Goal: Task Accomplishment & Management: Manage account settings

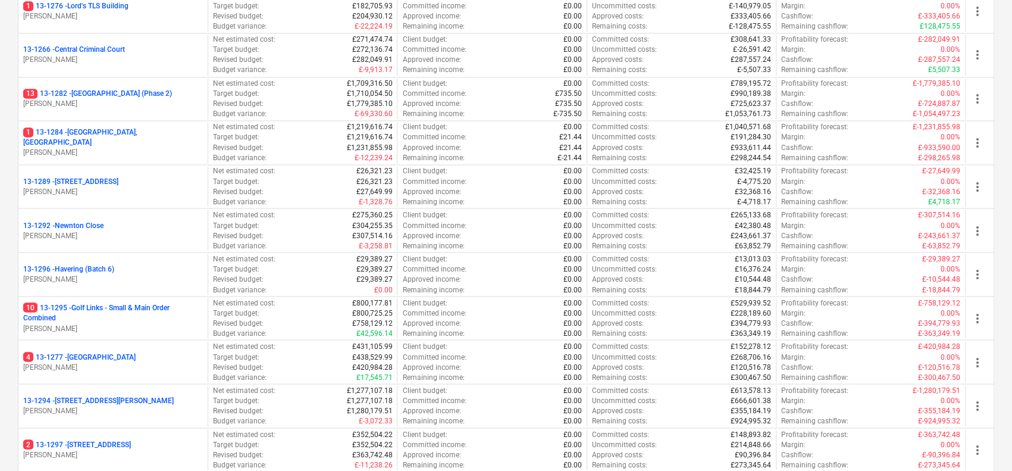
scroll to position [1473, 0]
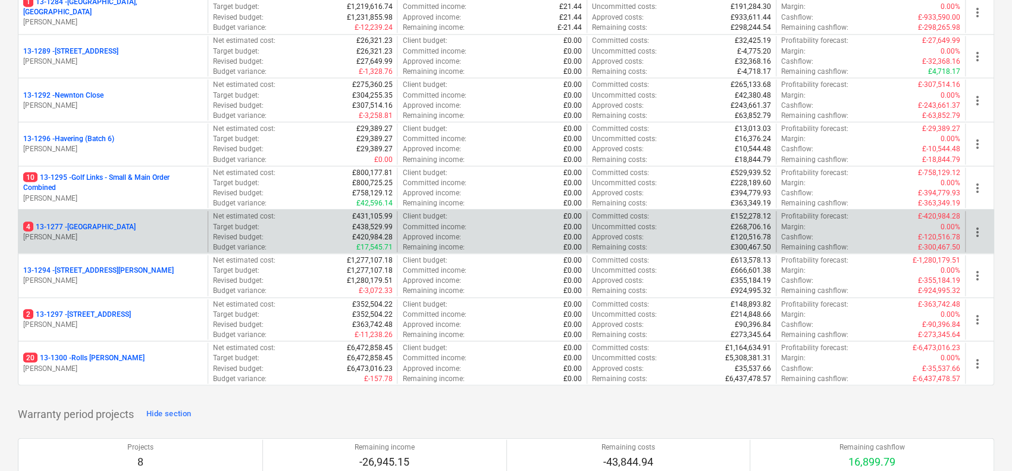
click at [142, 222] on div "4 13-[STREET_ADDRESS]" at bounding box center [113, 226] width 180 height 10
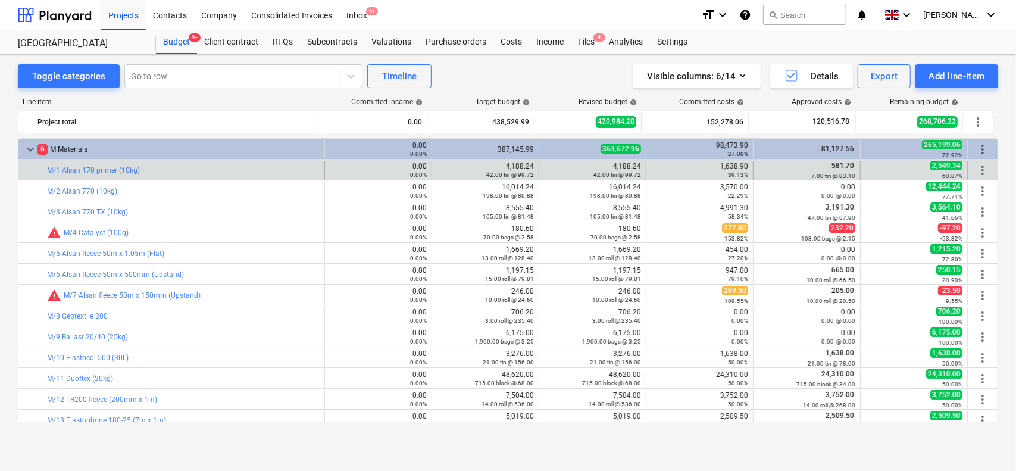
click at [161, 174] on div "bar_chart M/1 Alsan 170 primer (10kg)" at bounding box center [183, 170] width 272 height 19
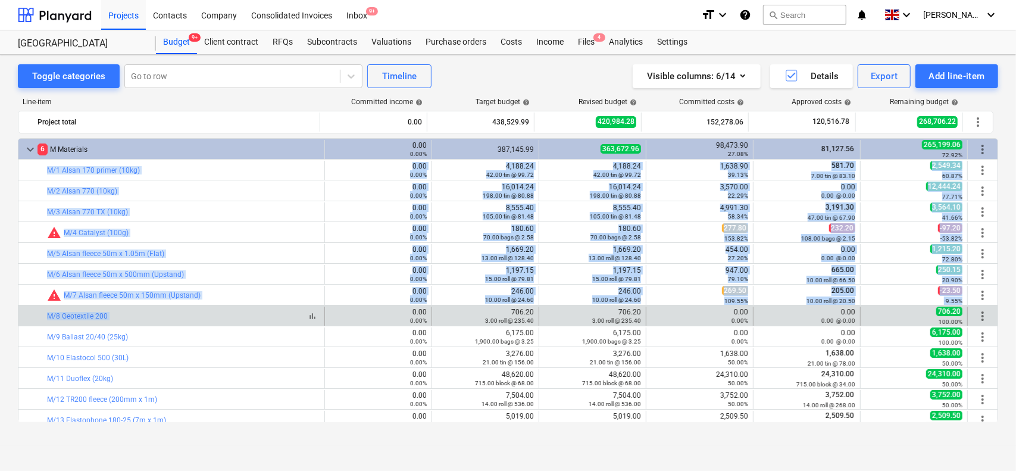
drag, startPoint x: 161, startPoint y: 174, endPoint x: 202, endPoint y: 315, distance: 146.9
click at [202, 315] on div "bar_chart M/8 Geotextile 200" at bounding box center [183, 316] width 272 height 8
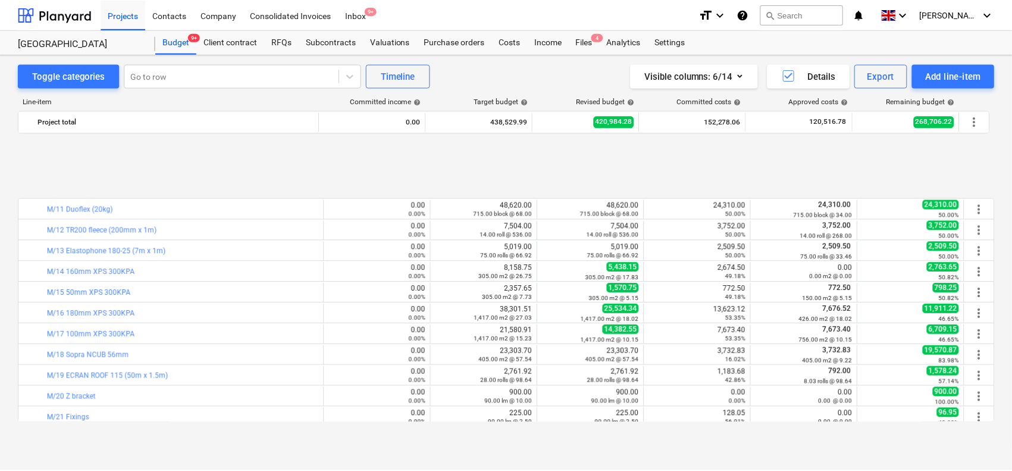
scroll to position [271, 0]
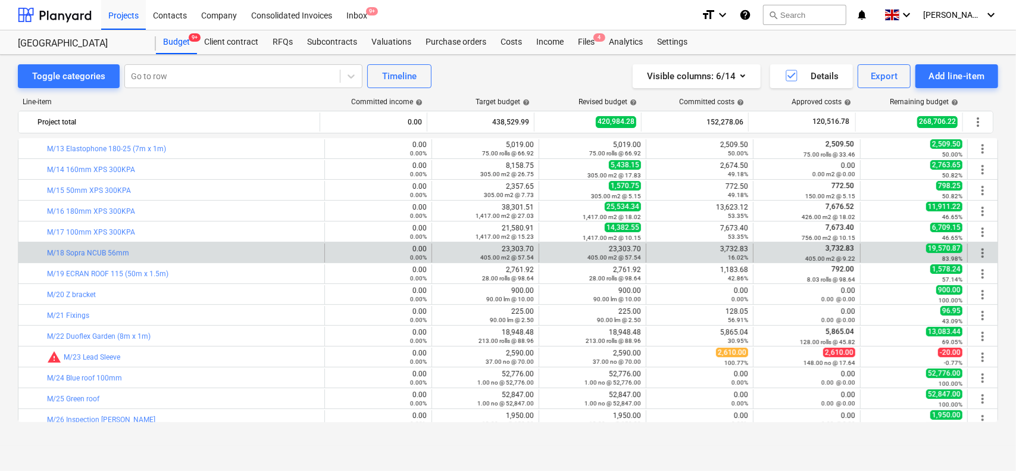
click at [205, 245] on div "bar_chart M/18 Sopra NCUB 56mm" at bounding box center [183, 252] width 272 height 19
click at [199, 252] on div "bar_chart M/18 Sopra NCUB 56mm" at bounding box center [183, 253] width 272 height 8
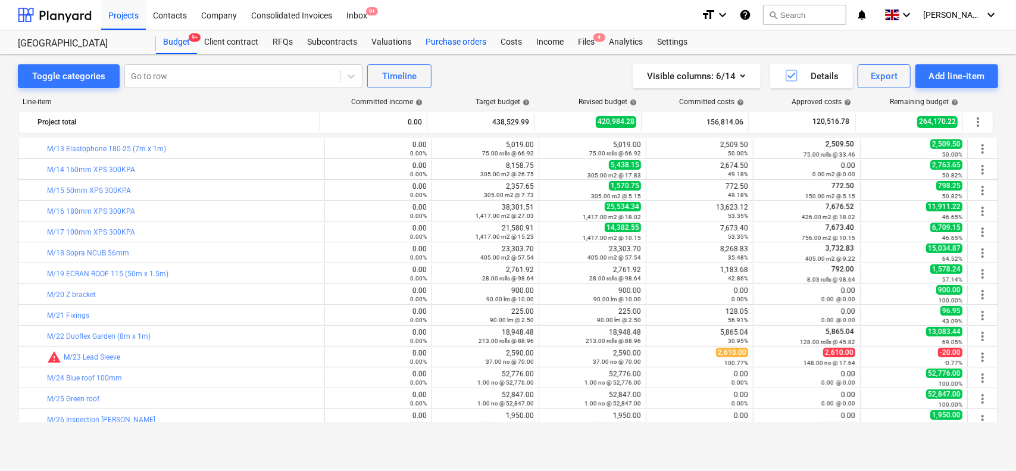
click at [449, 37] on div "Purchase orders" at bounding box center [455, 42] width 75 height 24
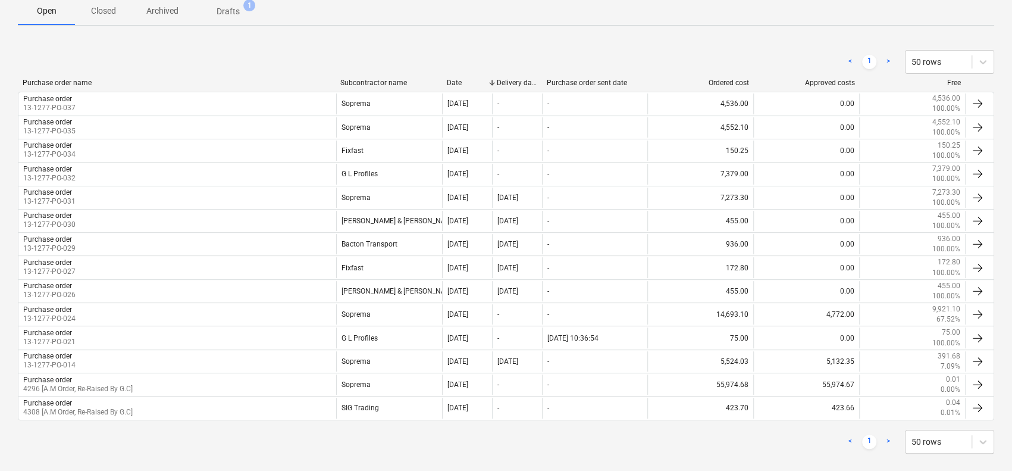
scroll to position [200, 0]
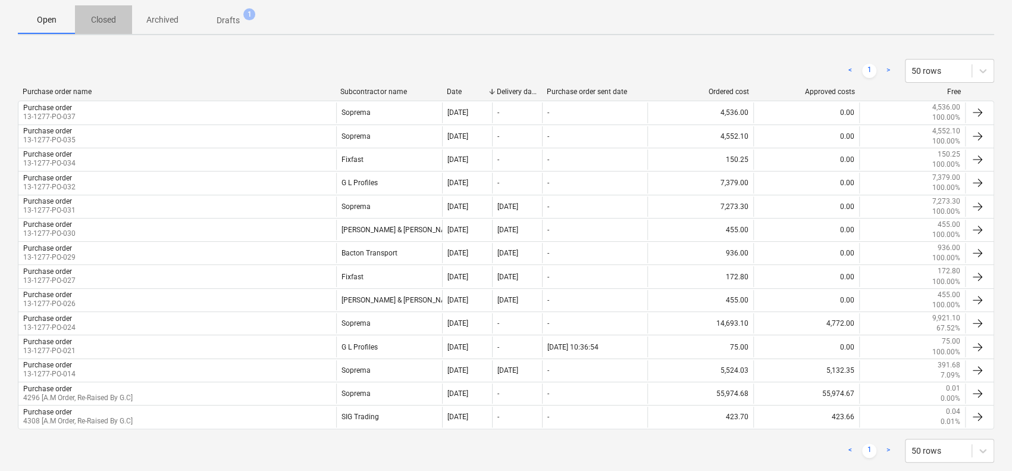
click at [100, 24] on p "Closed" at bounding box center [103, 20] width 29 height 12
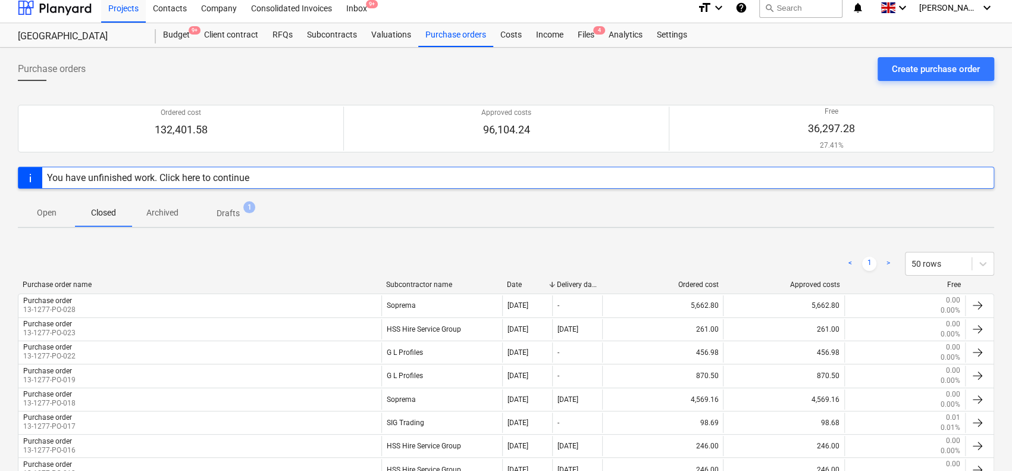
scroll to position [7, 0]
click at [70, 4] on div at bounding box center [55, 8] width 74 height 30
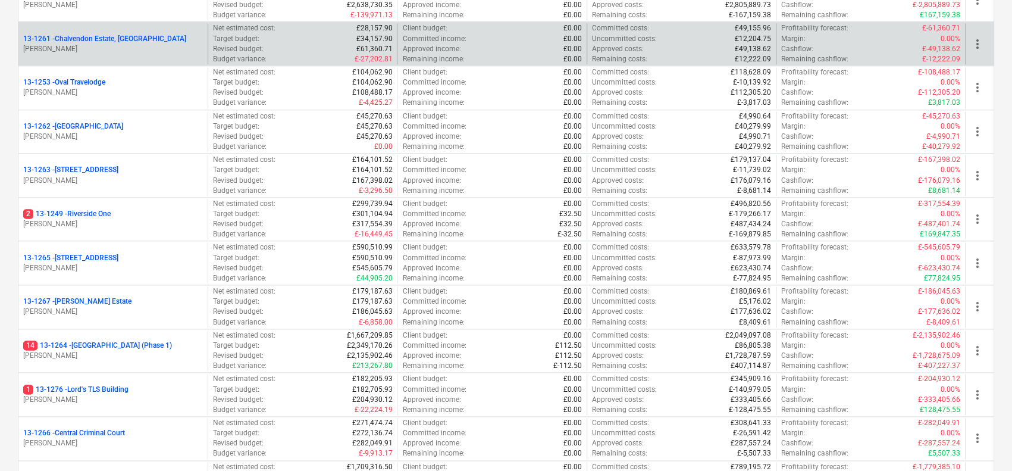
scroll to position [960, 0]
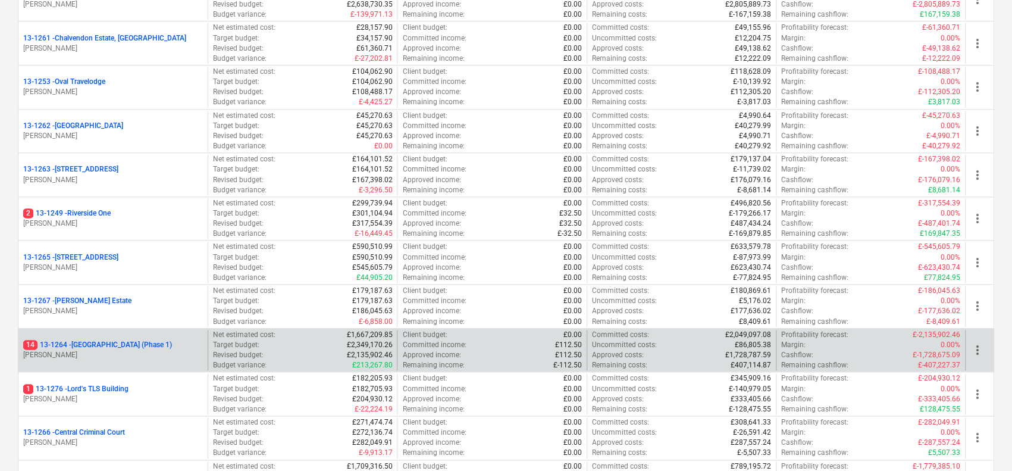
click at [172, 342] on p "14 13-1264 - [GEOGRAPHIC_DATA] (Phase 1)" at bounding box center [97, 345] width 149 height 10
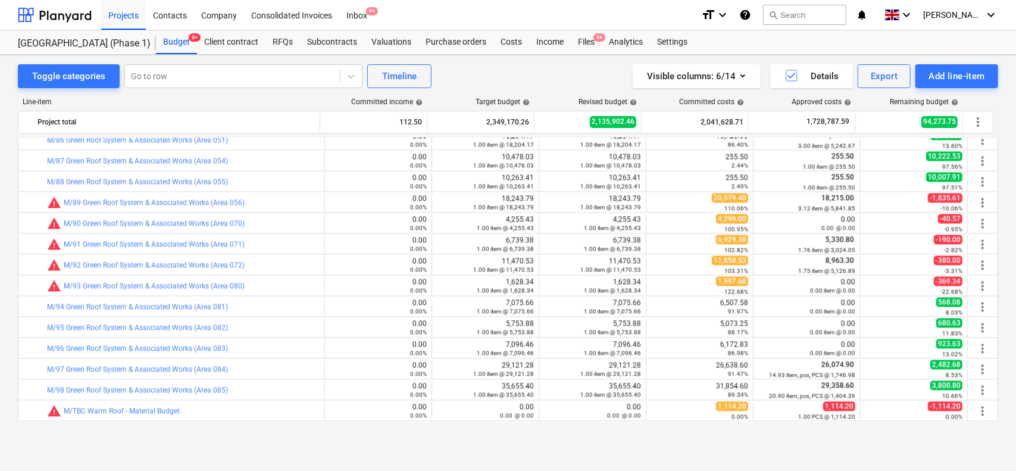
scroll to position [1747, 0]
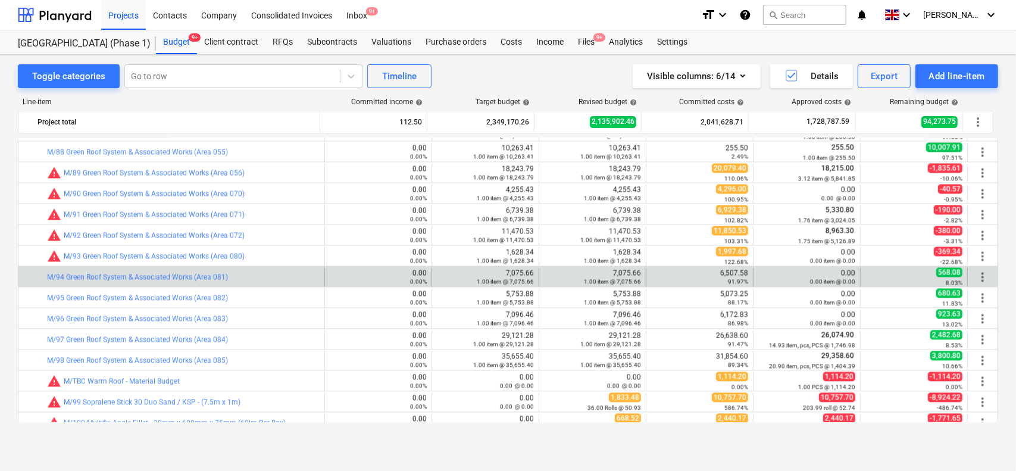
click at [296, 280] on div "bar_chart M/94 Green Roof System & Associated Works (Area 081)" at bounding box center [183, 276] width 272 height 19
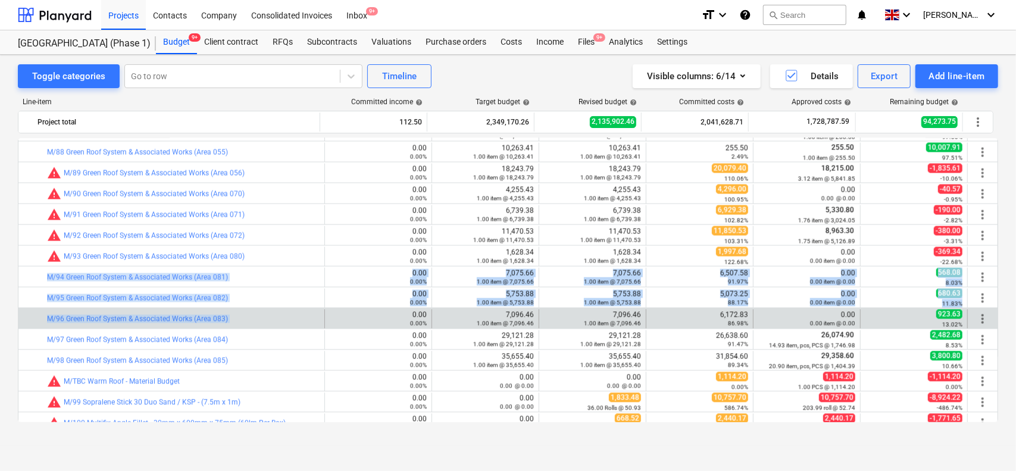
drag, startPoint x: 296, startPoint y: 280, endPoint x: 293, endPoint y: 312, distance: 32.2
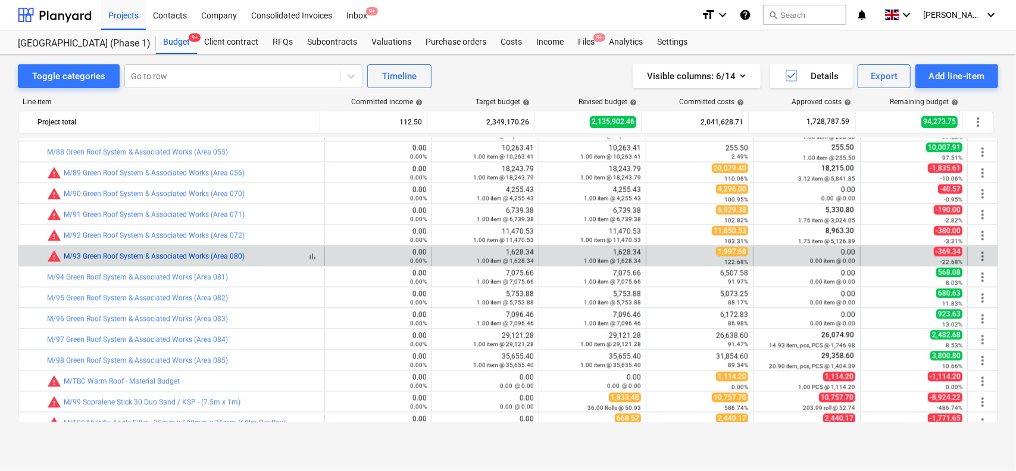
click at [238, 252] on link "M/93 Green Roof System & Associated Works (Area 080)" at bounding box center [154, 256] width 181 height 8
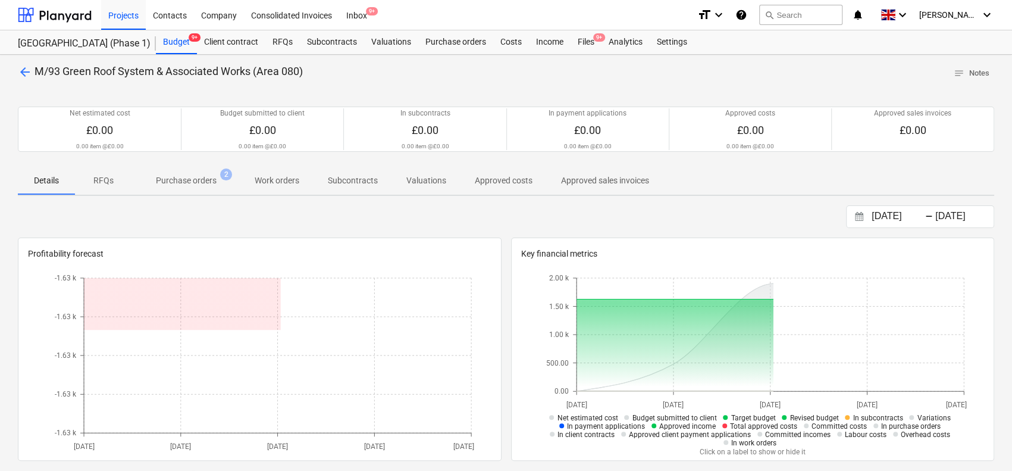
click at [195, 176] on p "Purchase orders" at bounding box center [186, 180] width 61 height 12
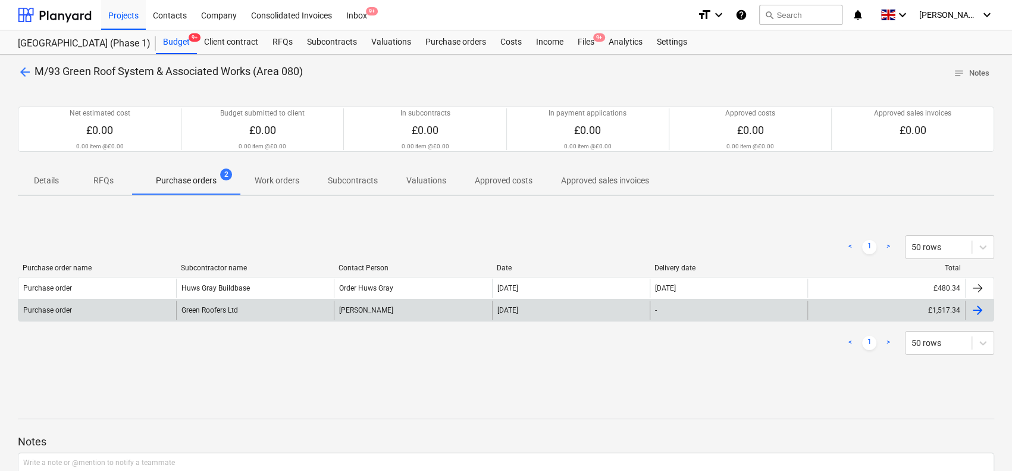
click at [164, 303] on div "Purchase order" at bounding box center [97, 309] width 158 height 19
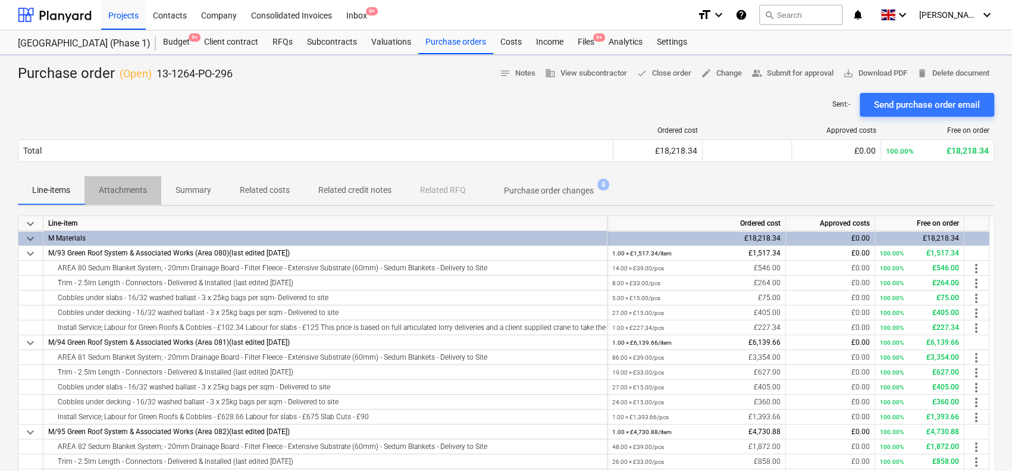
click at [136, 185] on p "Attachments" at bounding box center [123, 190] width 48 height 12
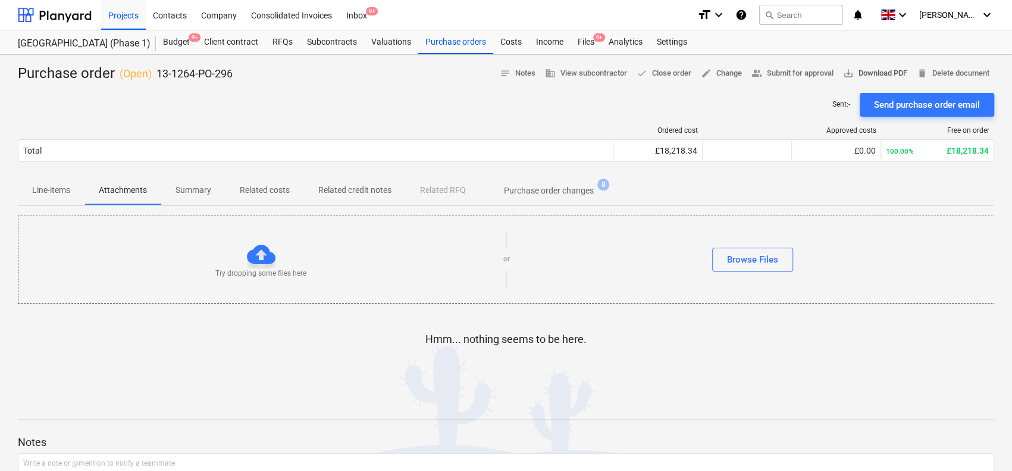
click at [885, 70] on span "save_alt Download PDF" at bounding box center [875, 74] width 64 height 14
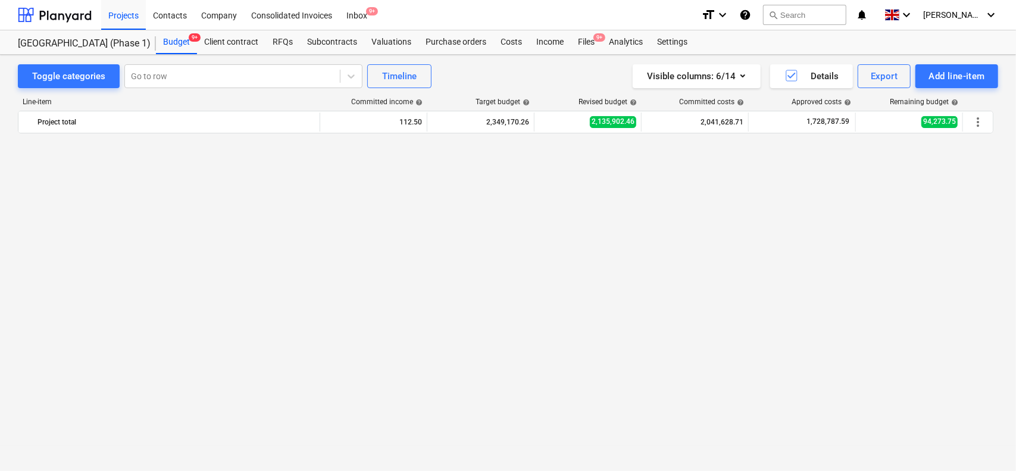
scroll to position [1747, 0]
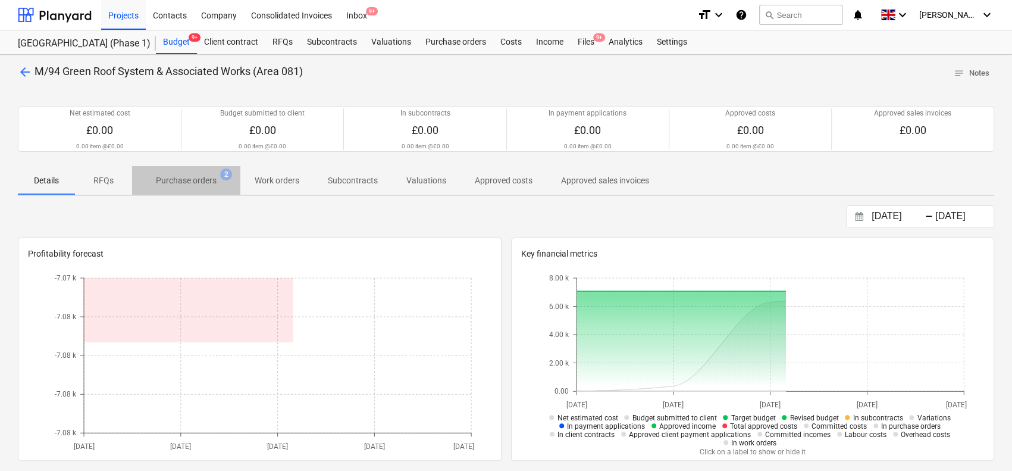
click at [183, 166] on button "Purchase orders 2" at bounding box center [186, 180] width 108 height 29
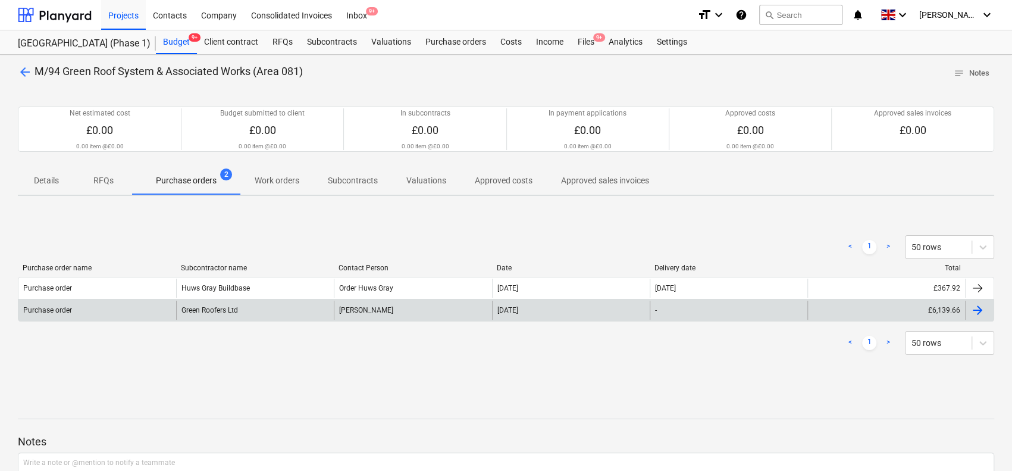
click at [669, 311] on div "-" at bounding box center [729, 309] width 158 height 19
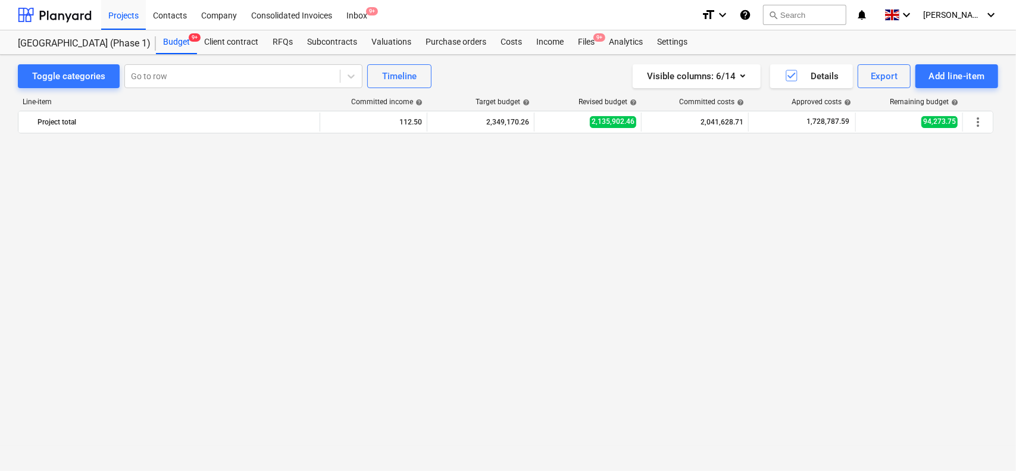
scroll to position [1747, 0]
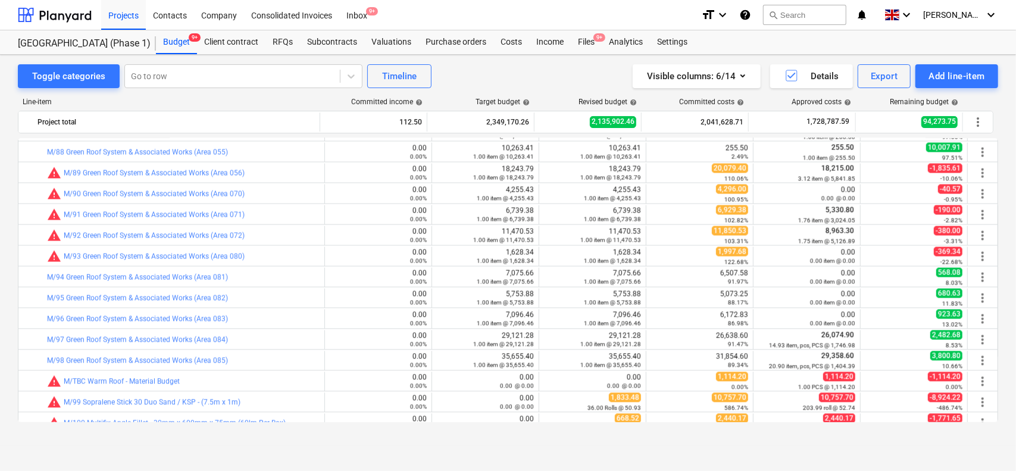
click at [157, 297] on link "M/95 Green Roof System & Associated Works (Area 082)" at bounding box center [137, 297] width 181 height 8
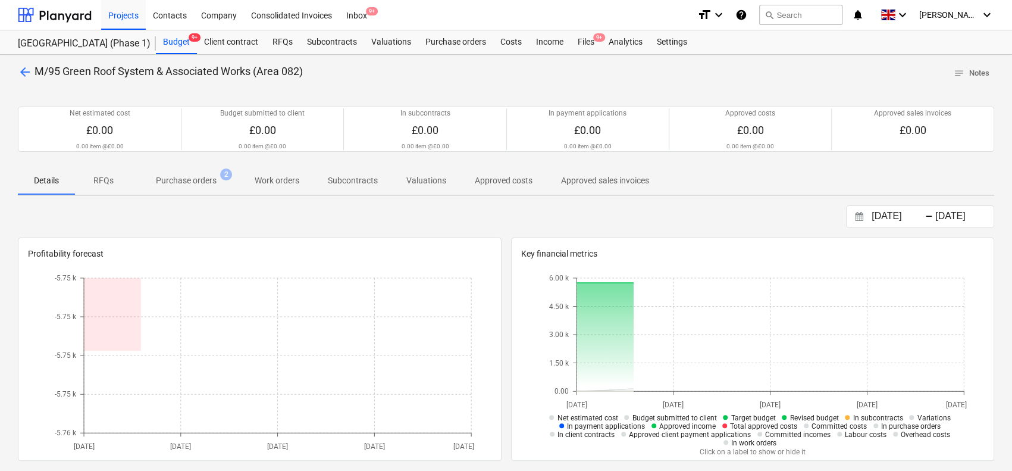
click at [193, 185] on p "Purchase orders" at bounding box center [186, 180] width 61 height 12
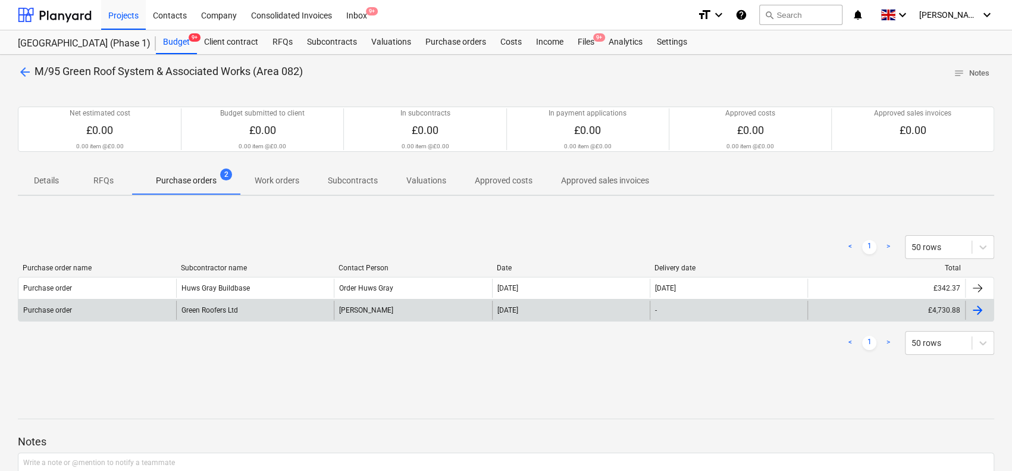
click at [193, 305] on div "Green Roofers Ltd" at bounding box center [255, 309] width 158 height 19
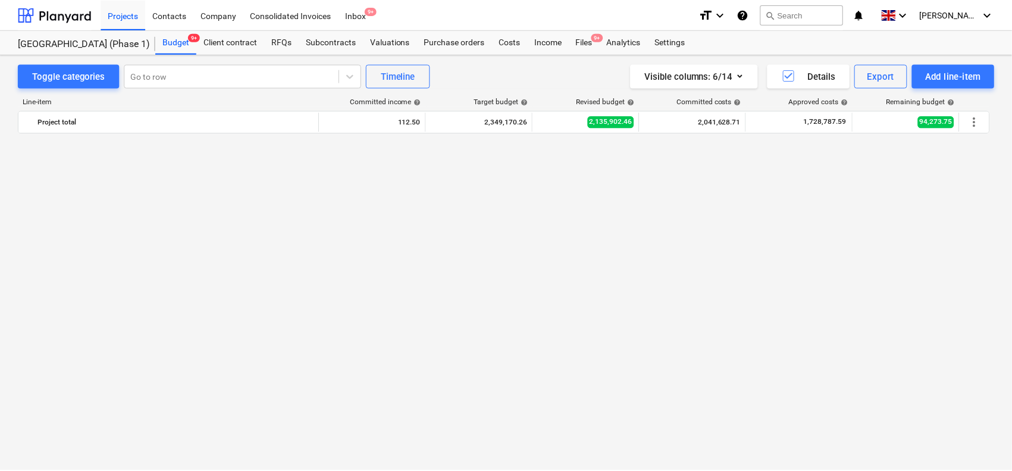
scroll to position [1747, 0]
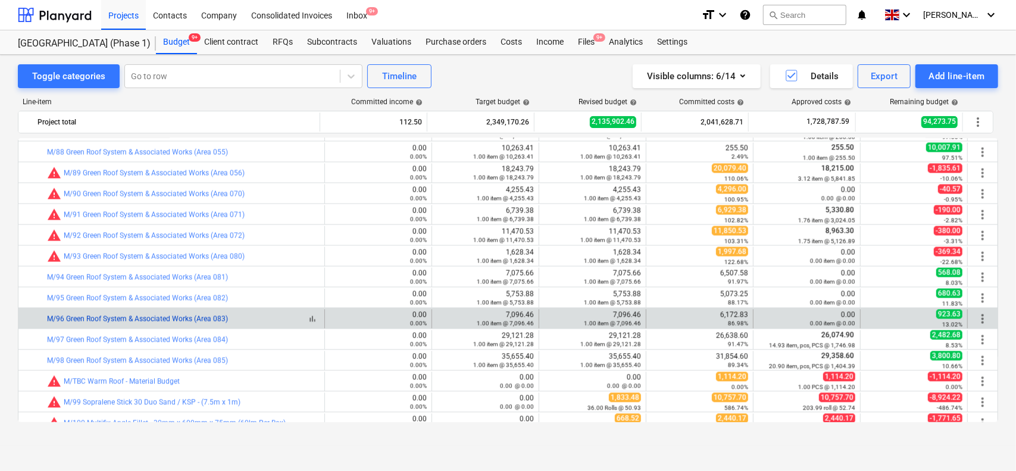
click at [210, 315] on link "M/96 Green Roof System & Associated Works (Area 083)" at bounding box center [137, 318] width 181 height 8
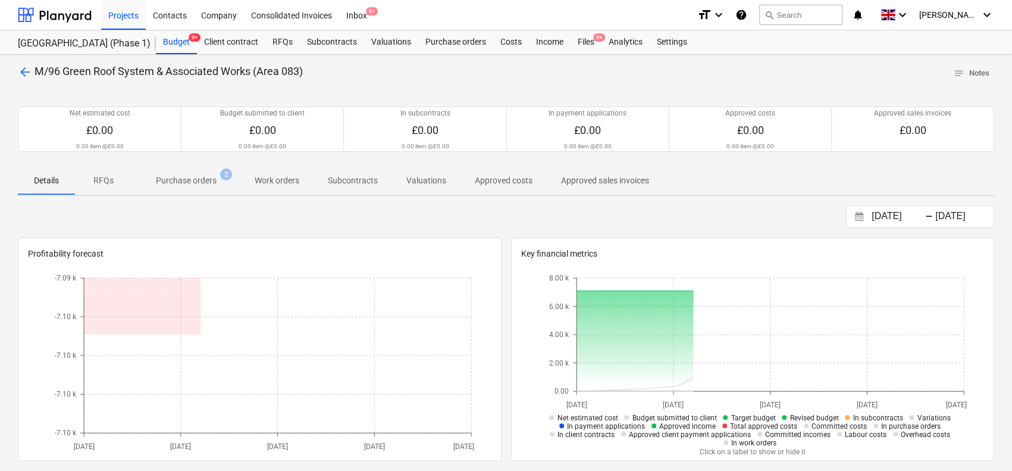
click at [186, 170] on span "Purchase orders 2" at bounding box center [186, 180] width 108 height 21
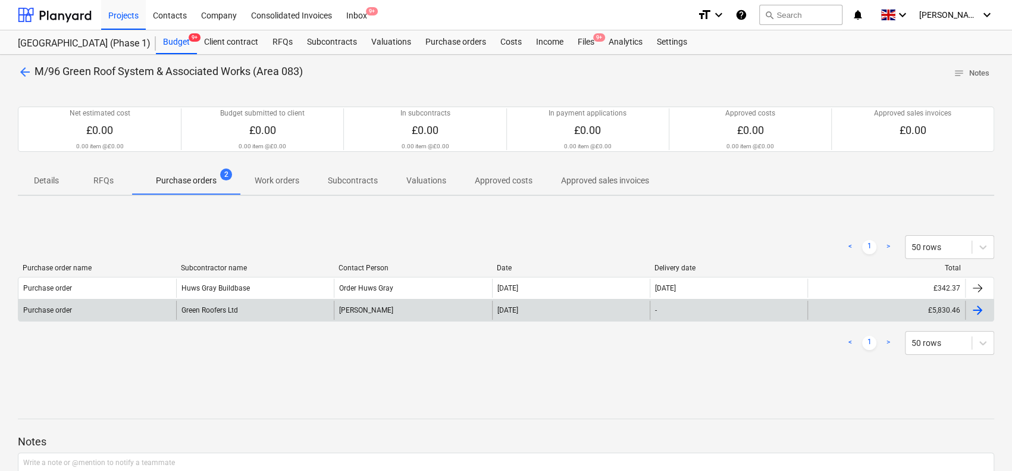
click at [184, 303] on div "Green Roofers Ltd" at bounding box center [255, 309] width 158 height 19
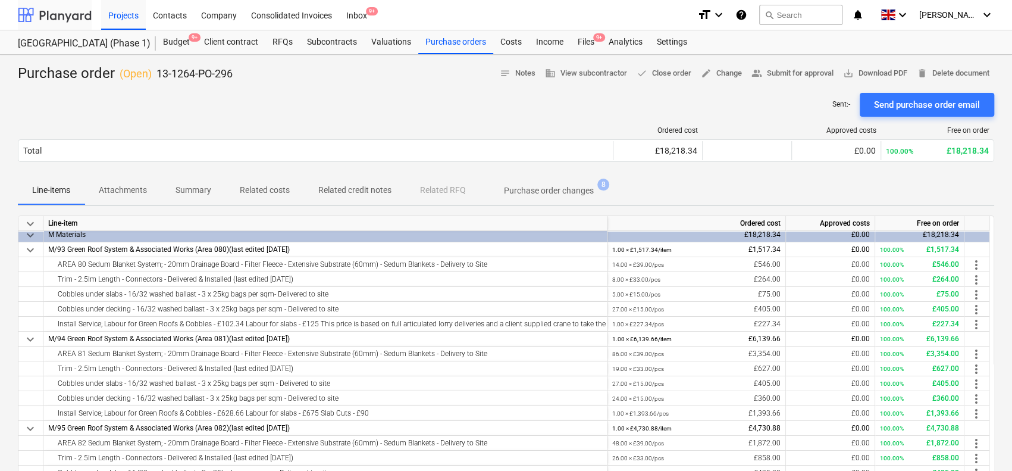
click at [56, 7] on div at bounding box center [55, 15] width 74 height 30
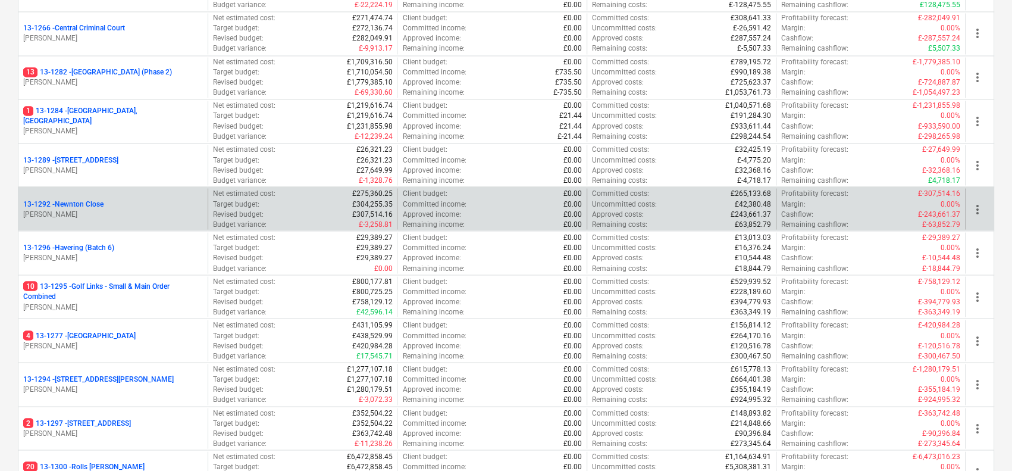
scroll to position [1364, 0]
click at [174, 341] on p "[PERSON_NAME]" at bounding box center [113, 346] width 180 height 10
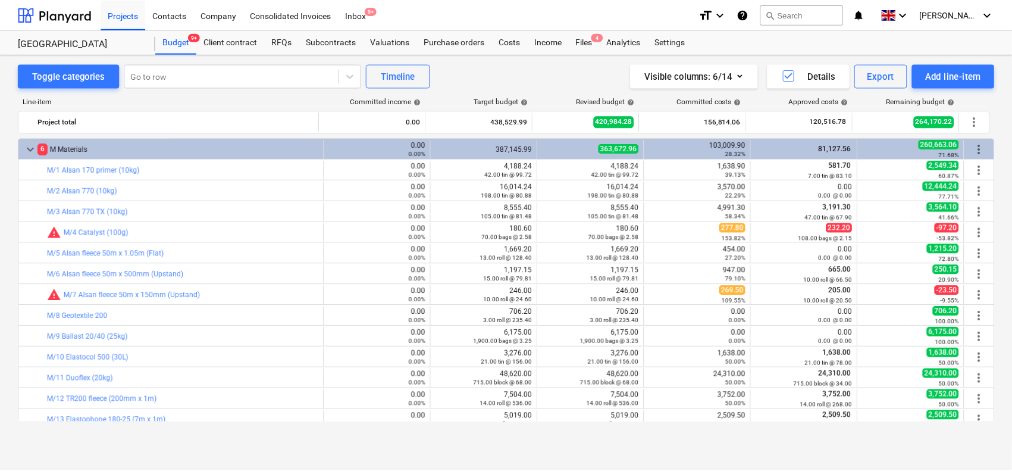
scroll to position [271, 0]
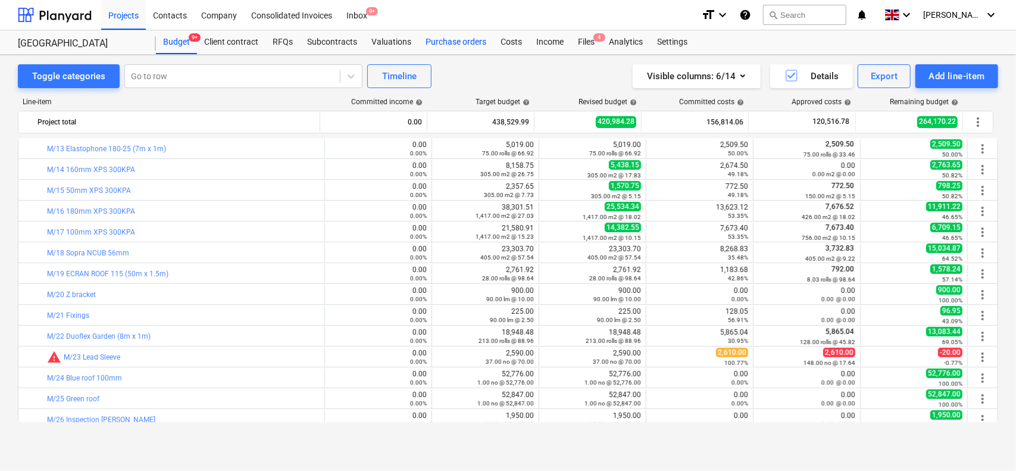
click at [468, 39] on div "Purchase orders" at bounding box center [455, 42] width 75 height 24
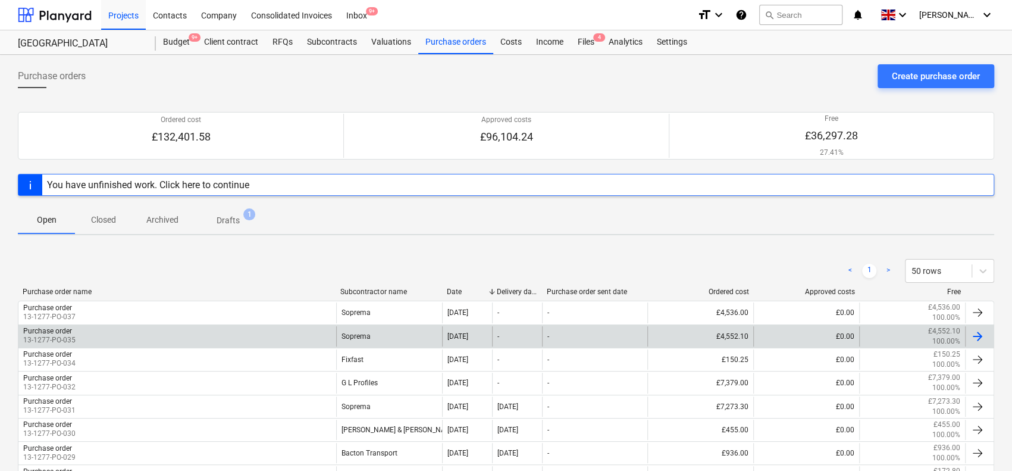
click at [408, 333] on div "Soprema" at bounding box center [389, 336] width 106 height 20
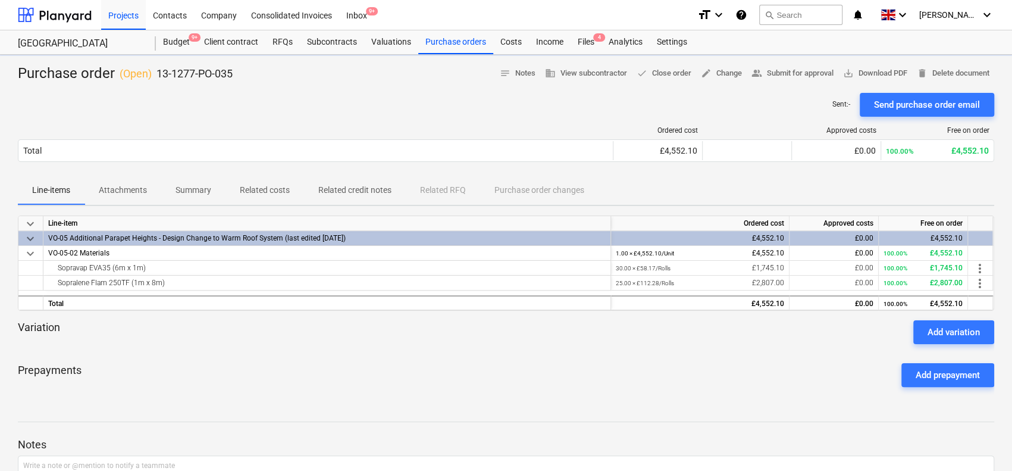
scroll to position [49, 0]
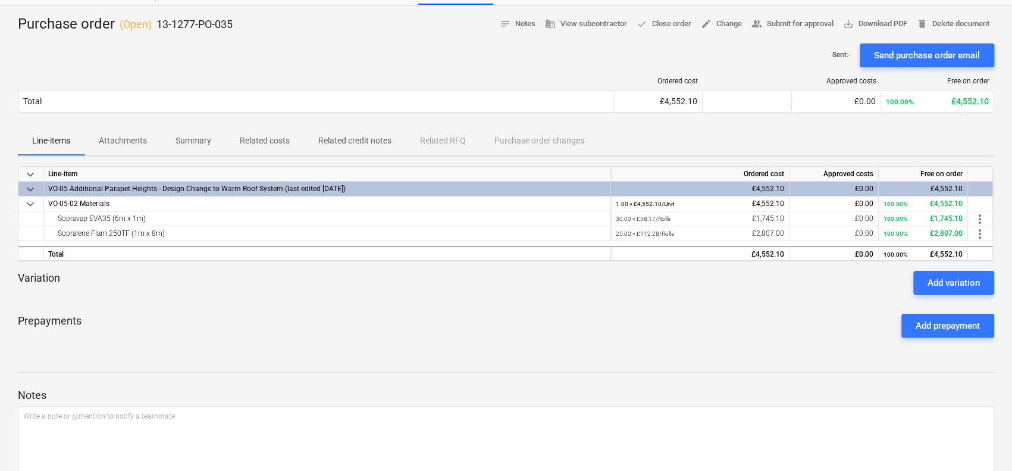
click at [292, 52] on div "Sent : - Send purchase order email" at bounding box center [506, 55] width 976 height 24
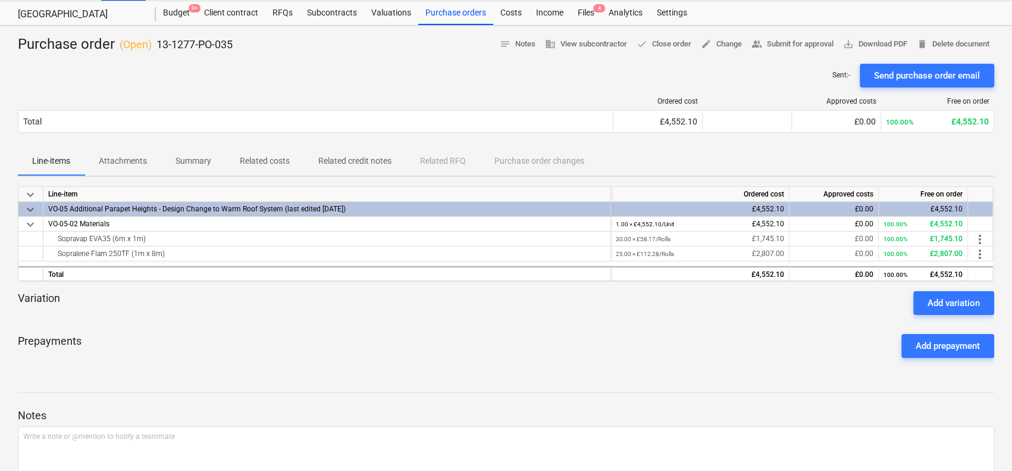
scroll to position [29, 0]
click at [383, 81] on div "Sent : - Send purchase order email" at bounding box center [506, 76] width 976 height 24
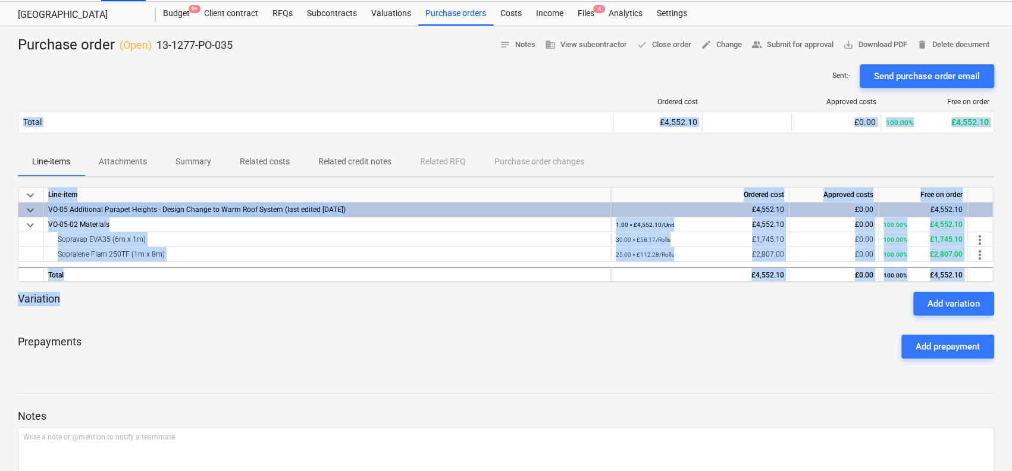
drag, startPoint x: 445, startPoint y: 300, endPoint x: 362, endPoint y: 97, distance: 219.9
click at [362, 97] on div "Purchase order ( Open ) 13-1277-PO-035 notes Notes business View subcontractor …" at bounding box center [506, 285] width 1012 height 518
click at [362, 98] on div at bounding box center [316, 102] width 596 height 8
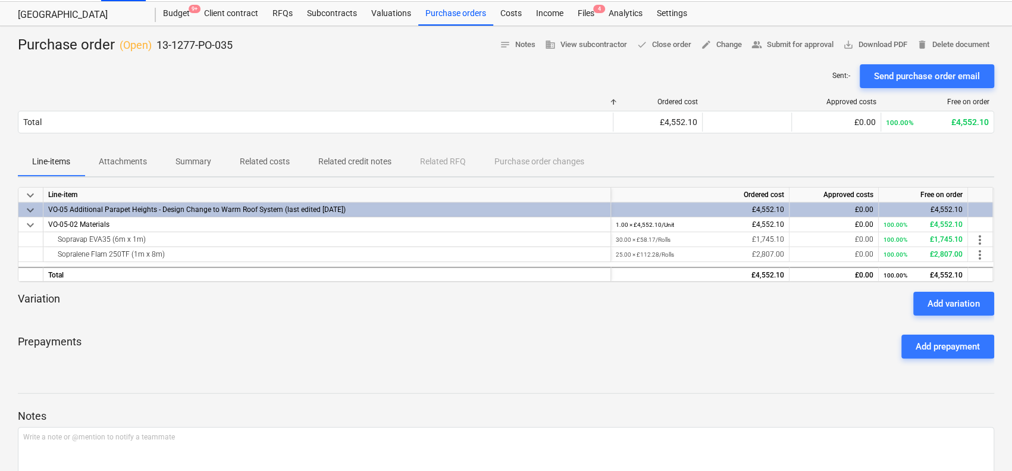
click at [359, 84] on div "Sent : - Send purchase order email" at bounding box center [506, 76] width 976 height 24
click at [586, 321] on div at bounding box center [506, 320] width 976 height 10
click at [976, 239] on span "more_vert" at bounding box center [980, 240] width 14 height 14
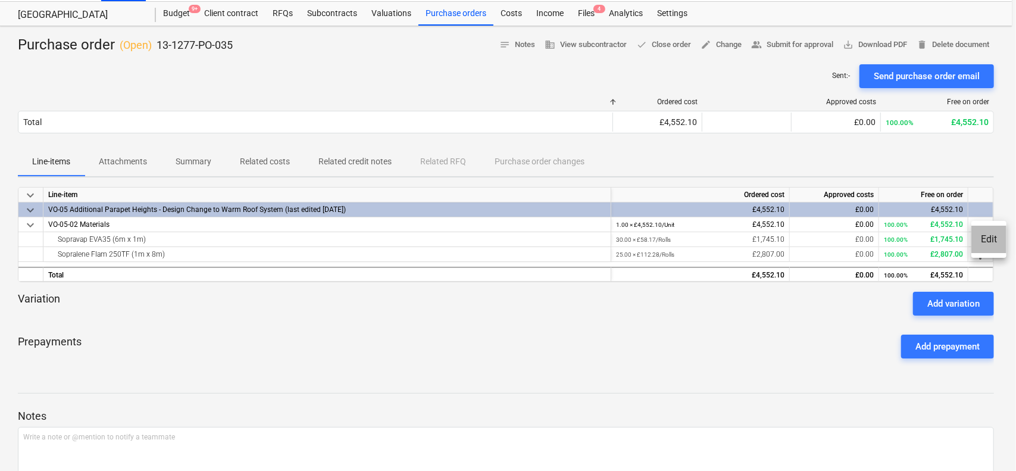
click at [978, 235] on li "Edit" at bounding box center [988, 238] width 35 height 27
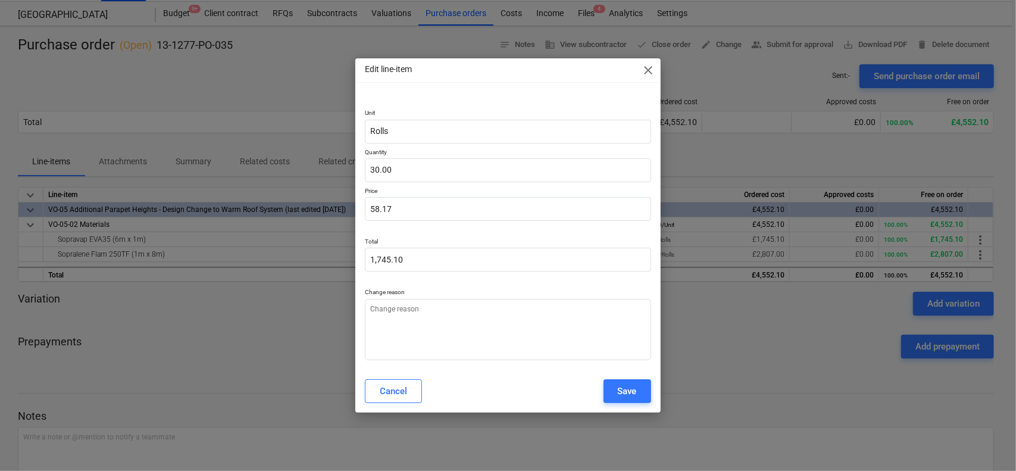
type textarea "x"
click at [505, 202] on input "58.17" at bounding box center [508, 209] width 286 height 24
type input "3"
type textarea "x"
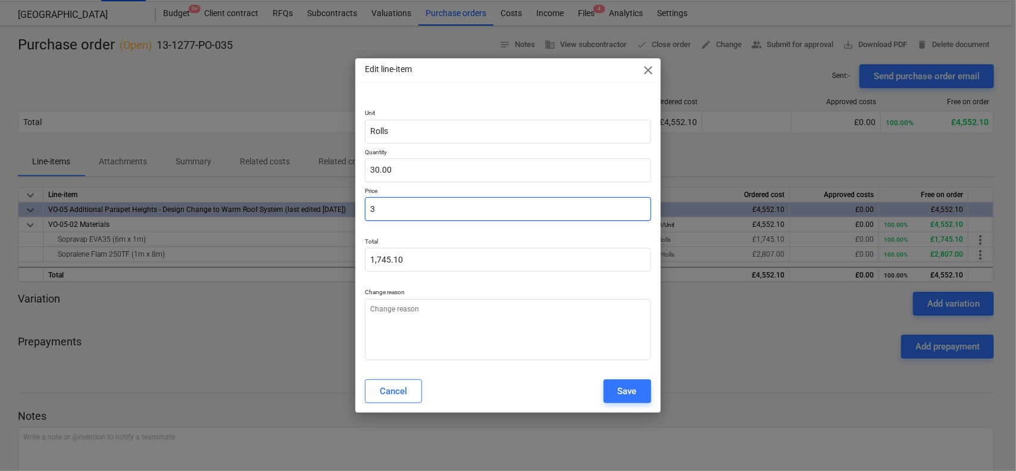
type input "90.00"
type input "35"
type textarea "x"
type input "1,050.00"
type input "35."
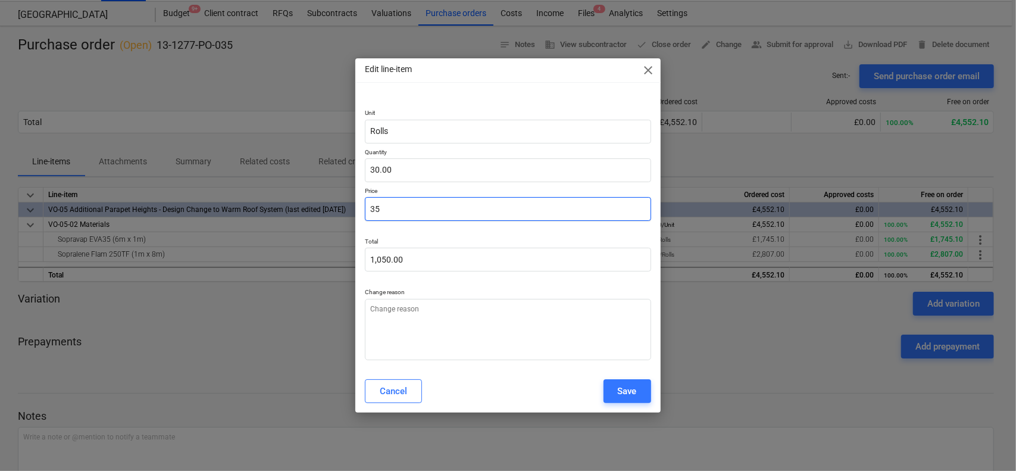
type textarea "x"
type input "35.2"
type textarea "x"
type input "1,056.00"
type input "35.22"
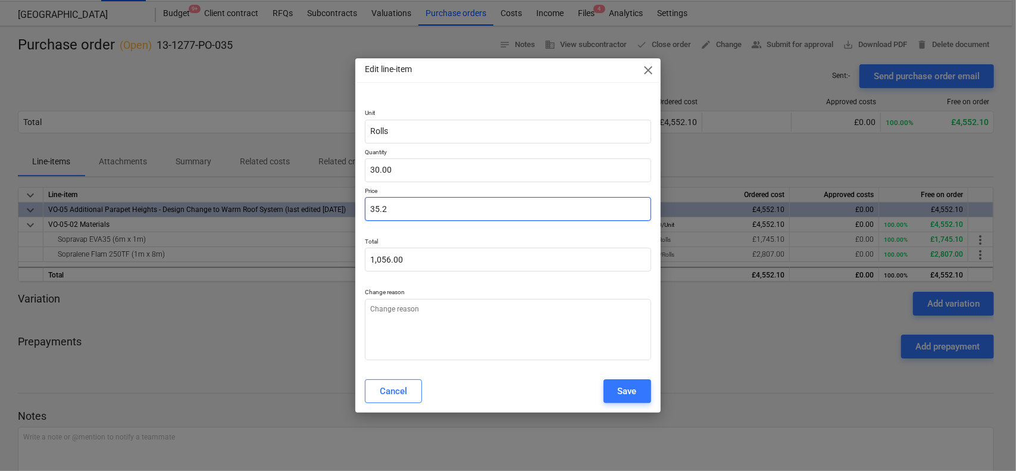
type textarea "x"
type input "1,056.60"
type input "35.22"
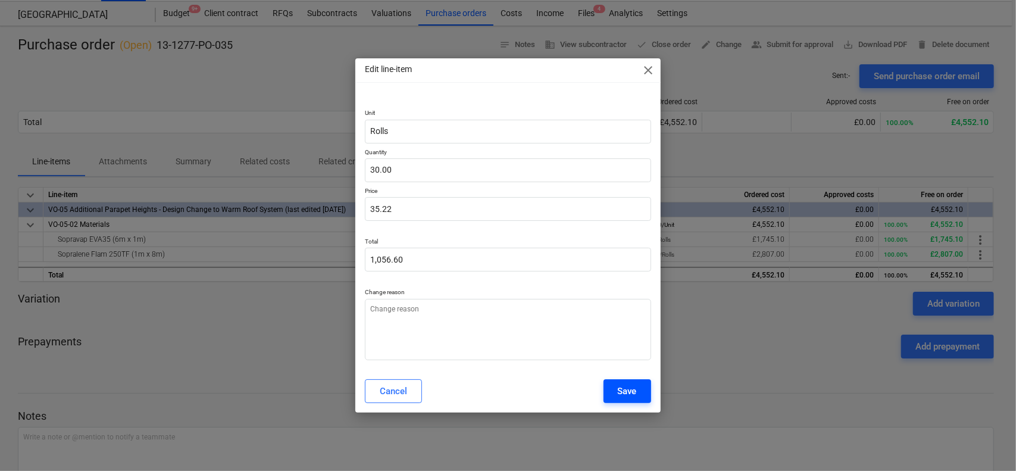
click at [619, 386] on div "Save" at bounding box center [627, 390] width 19 height 15
type textarea "x"
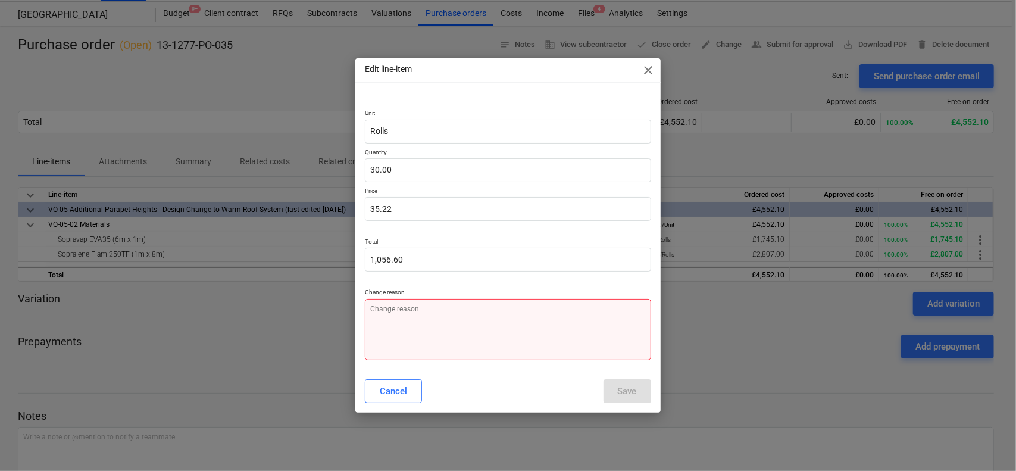
click at [547, 325] on textarea at bounding box center [508, 329] width 286 height 61
type textarea "1"
type textarea "x"
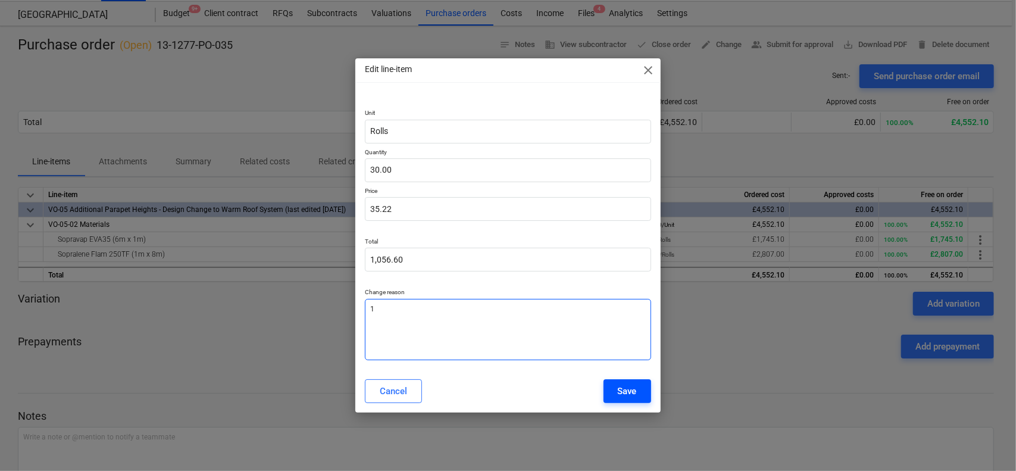
type textarea "1"
click at [615, 383] on button "Save" at bounding box center [627, 391] width 48 height 24
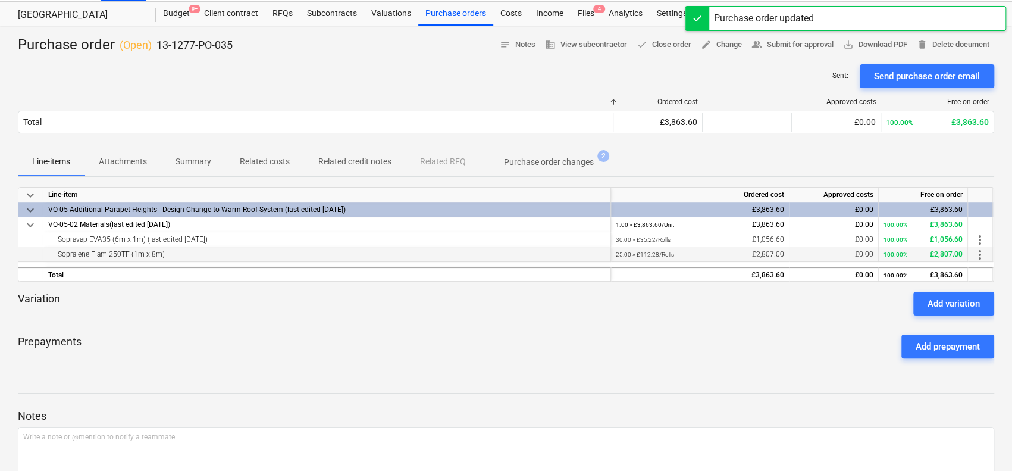
click at [983, 253] on span "more_vert" at bounding box center [980, 255] width 14 height 14
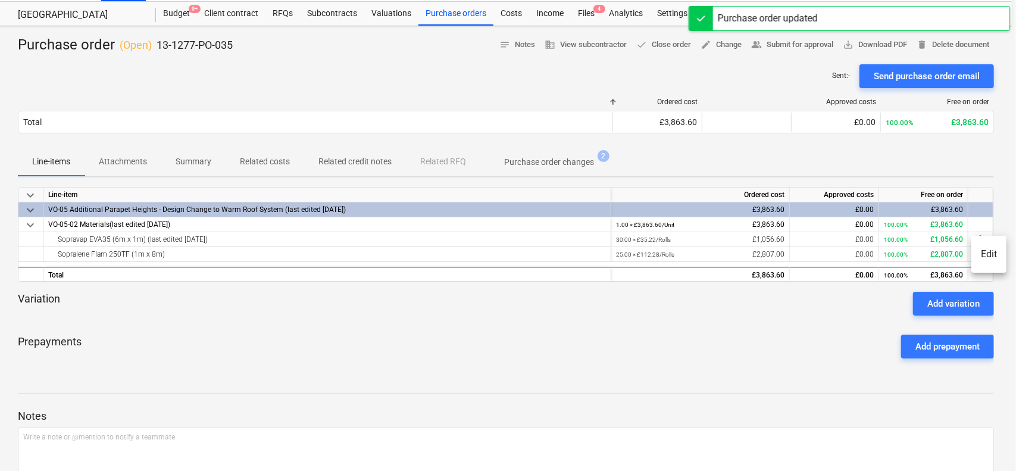
click at [985, 250] on li "Edit" at bounding box center [988, 253] width 35 height 27
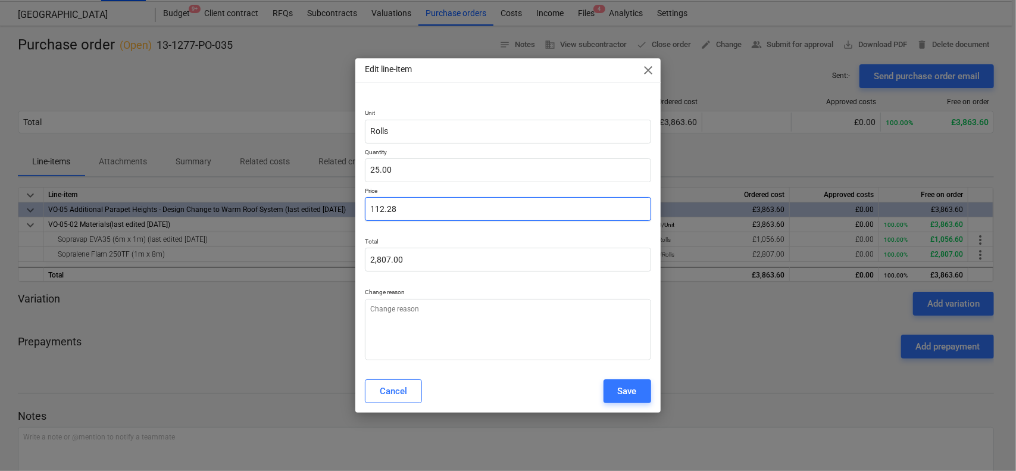
click at [502, 217] on input "112.28" at bounding box center [508, 209] width 286 height 24
type textarea "x"
type input "6"
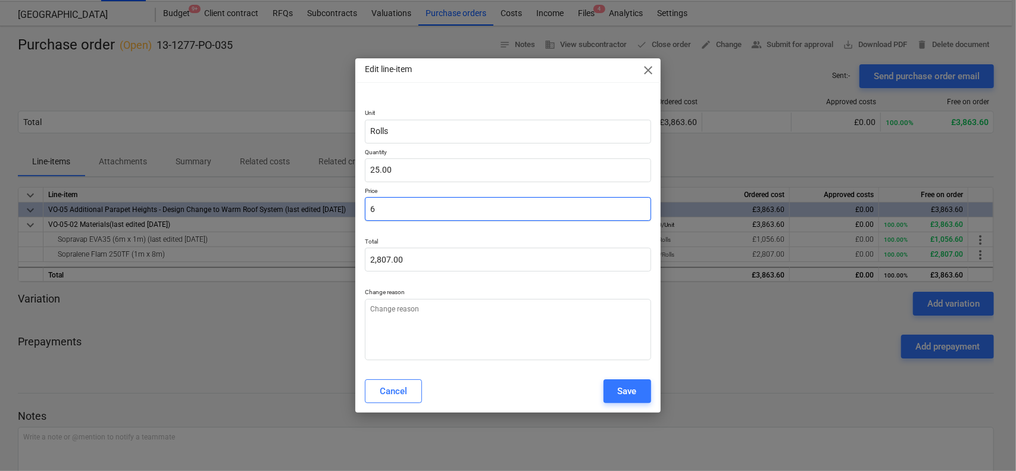
type input "150.00"
type textarea "x"
type input "68"
type input "1,700.00"
type input "68"
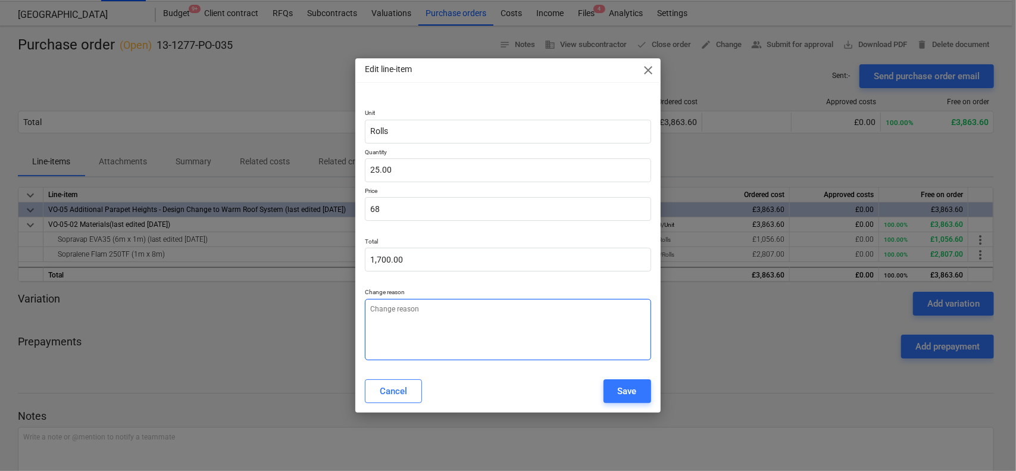
type textarea "x"
type input "68.00"
click at [595, 339] on textarea at bounding box center [508, 329] width 286 height 61
type textarea "x"
type textarea "1"
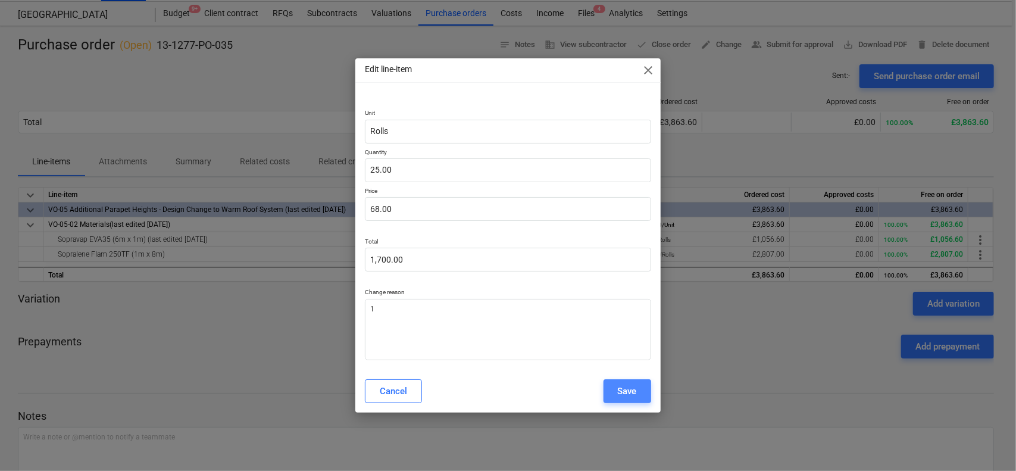
click at [637, 394] on button "Save" at bounding box center [627, 391] width 48 height 24
type textarea "x"
